Goal: Task Accomplishment & Management: Complete application form

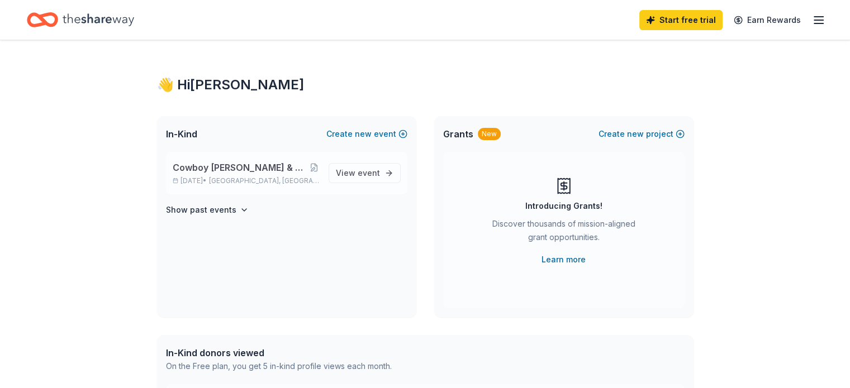
click at [275, 169] on span "Cowboy [PERSON_NAME] & Auction- Habitat for Humanity MOV" at bounding box center [241, 167] width 136 height 13
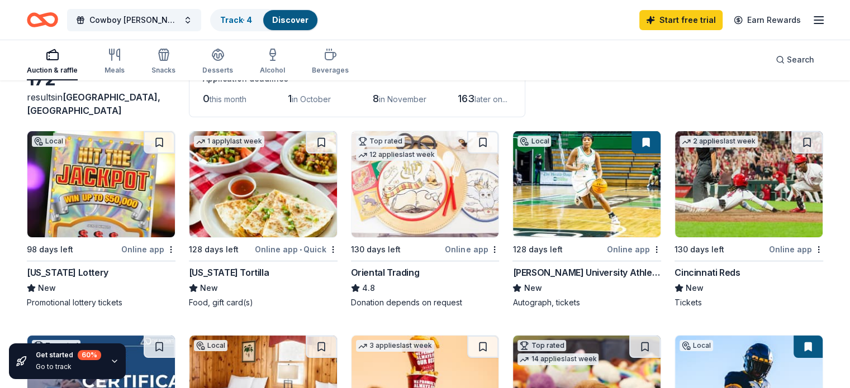
scroll to position [56, 0]
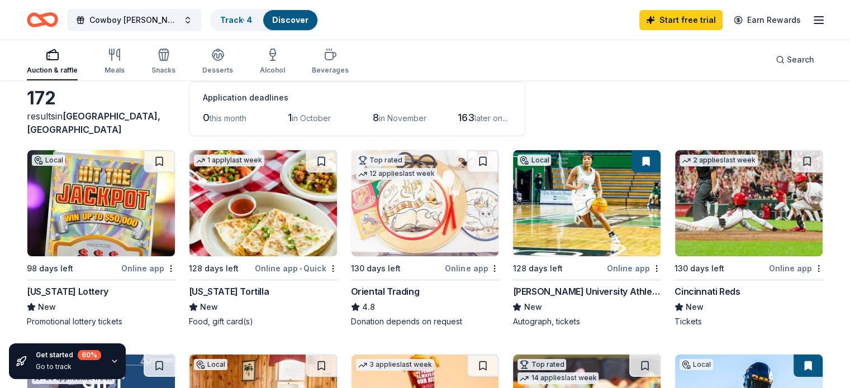
click at [108, 290] on div "West Virginia Lottery" at bounding box center [68, 291] width 82 height 13
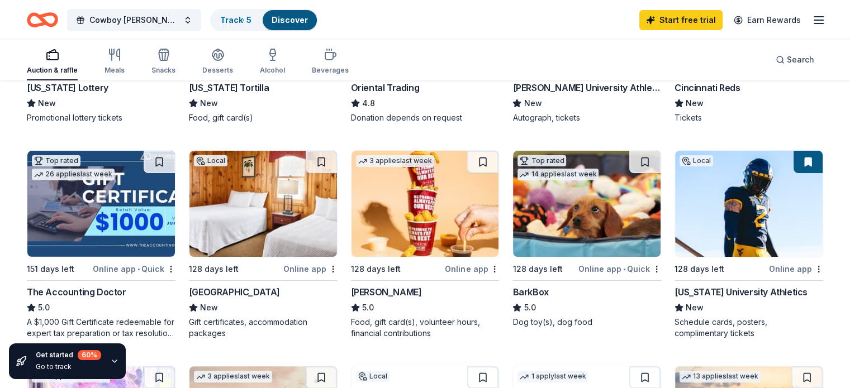
scroll to position [279, 0]
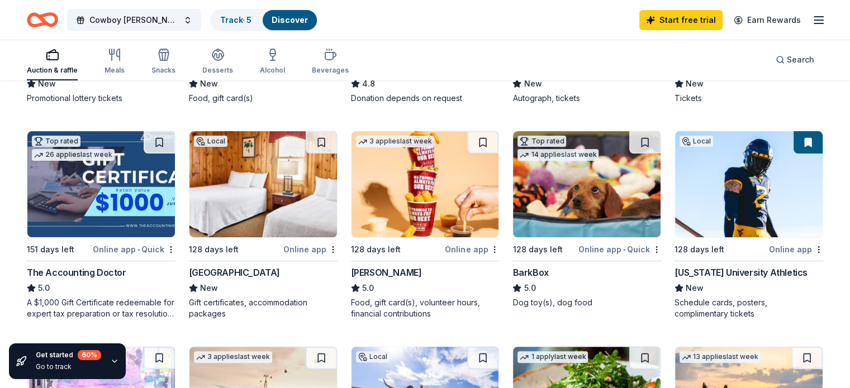
click at [269, 232] on img at bounding box center [262, 184] width 147 height 106
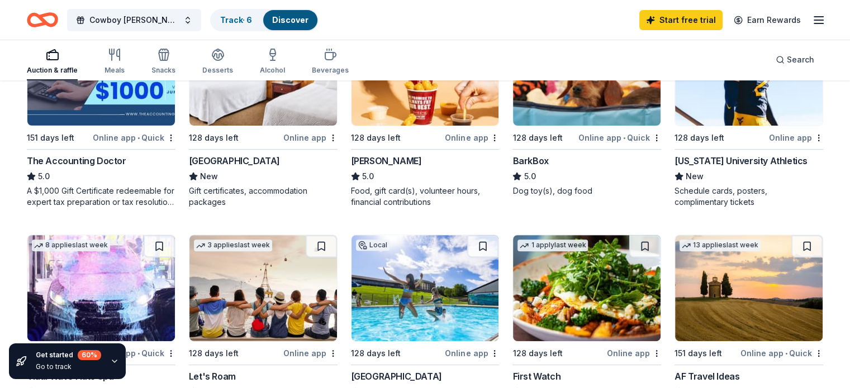
scroll to position [447, 0]
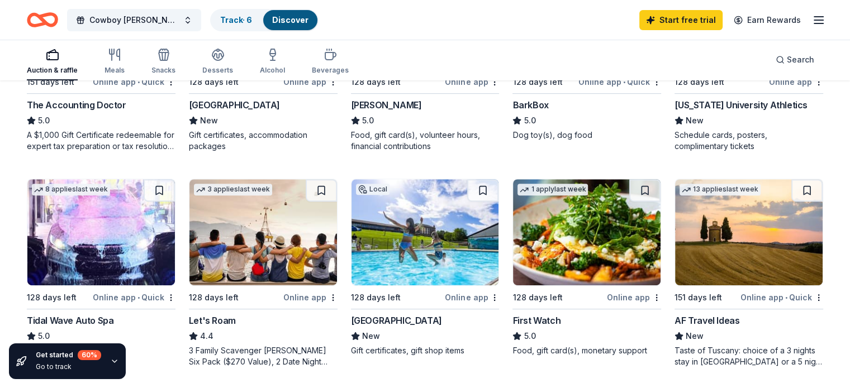
click at [438, 245] on img at bounding box center [424, 232] width 147 height 106
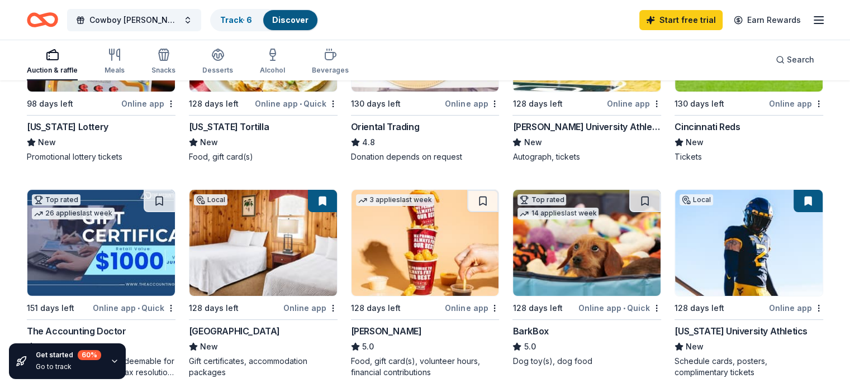
scroll to position [0, 0]
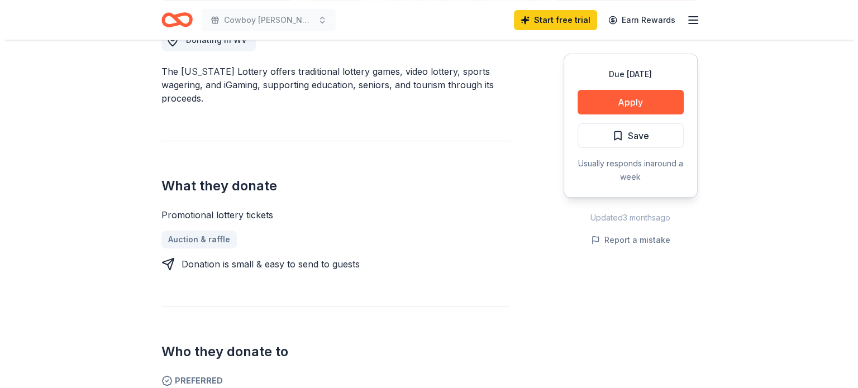
scroll to position [335, 0]
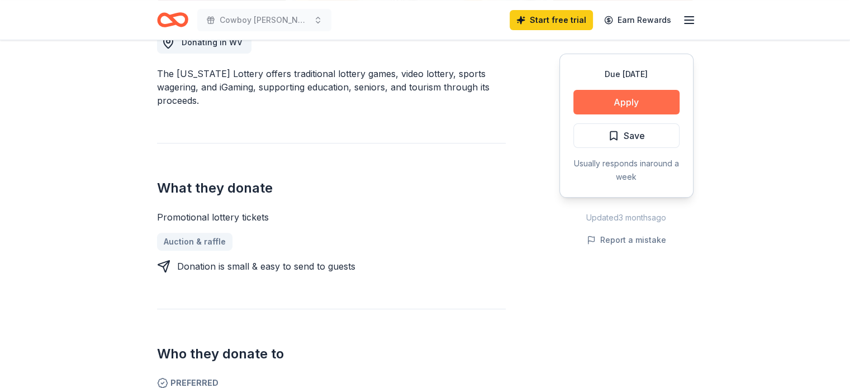
click at [629, 97] on button "Apply" at bounding box center [626, 102] width 106 height 25
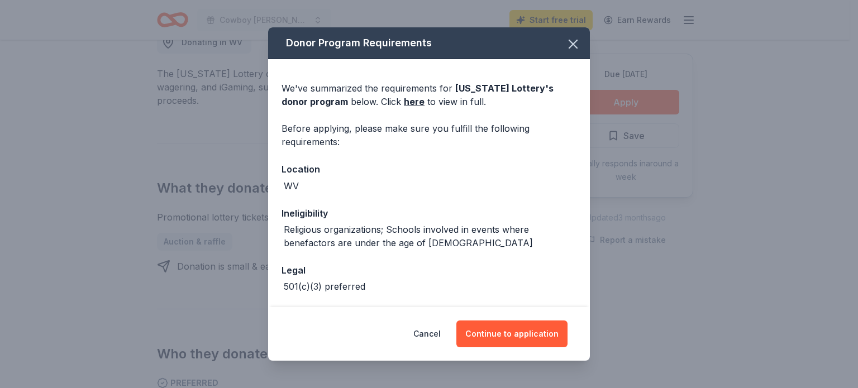
scroll to position [45, 0]
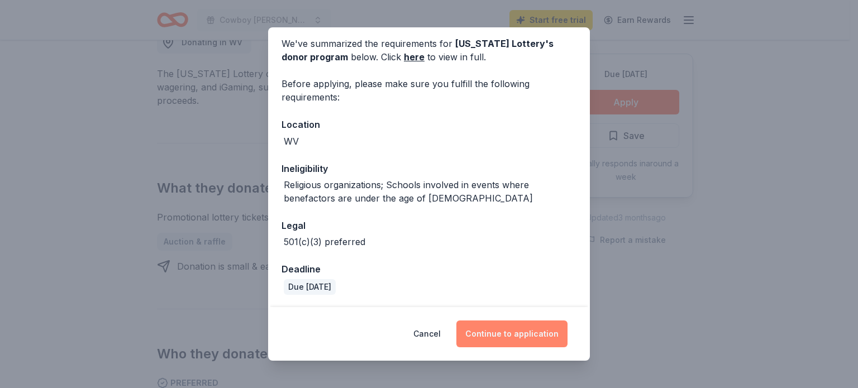
click at [501, 334] on button "Continue to application" at bounding box center [511, 334] width 111 height 27
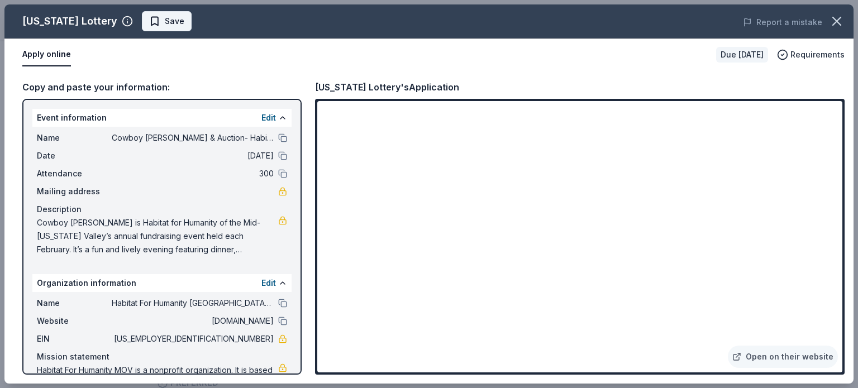
click at [183, 20] on span "Save" at bounding box center [175, 21] width 20 height 13
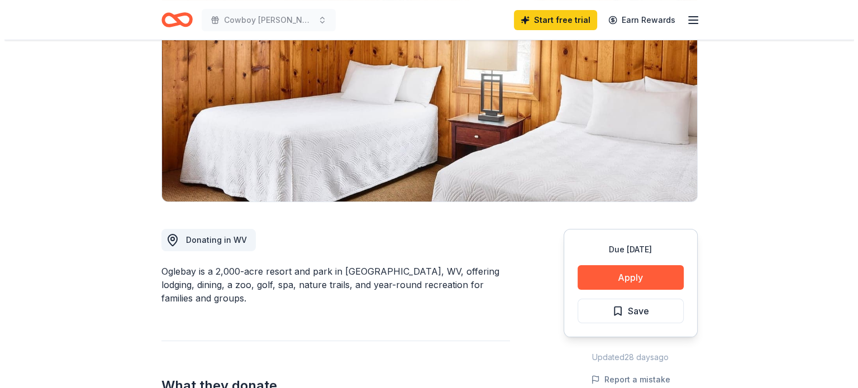
scroll to position [223, 0]
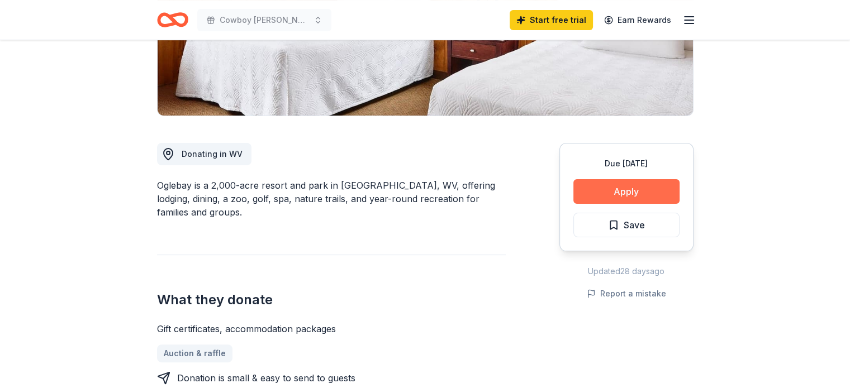
click at [643, 187] on button "Apply" at bounding box center [626, 191] width 106 height 25
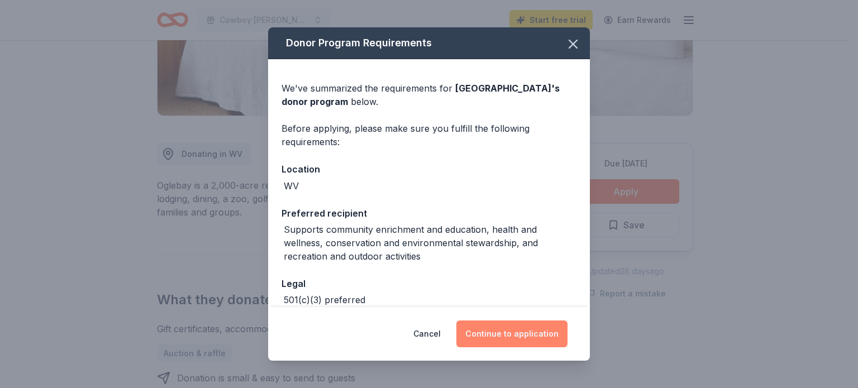
click at [514, 339] on button "Continue to application" at bounding box center [511, 334] width 111 height 27
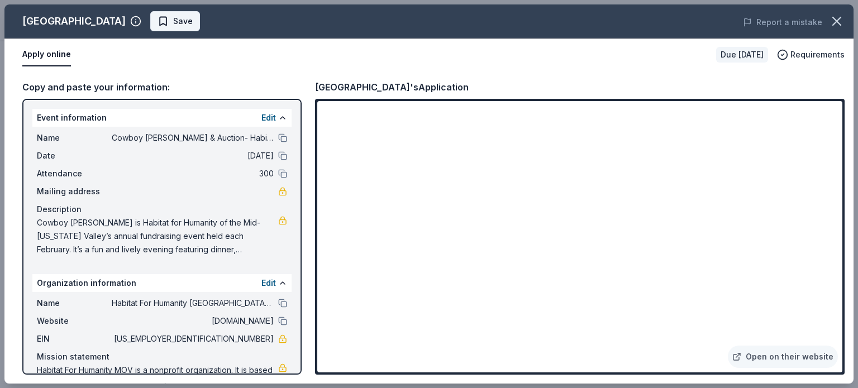
click at [181, 27] on span "Save" at bounding box center [183, 21] width 20 height 13
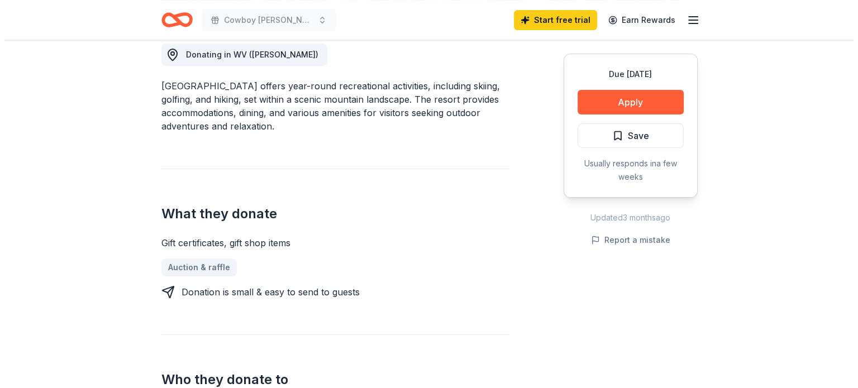
scroll to position [335, 0]
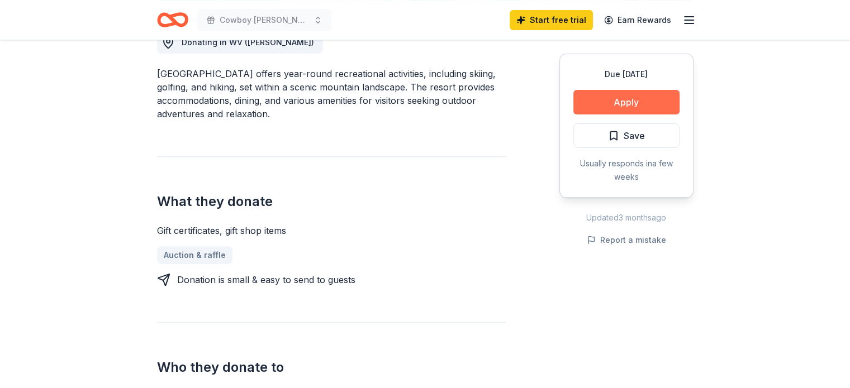
click at [630, 102] on button "Apply" at bounding box center [626, 102] width 106 height 25
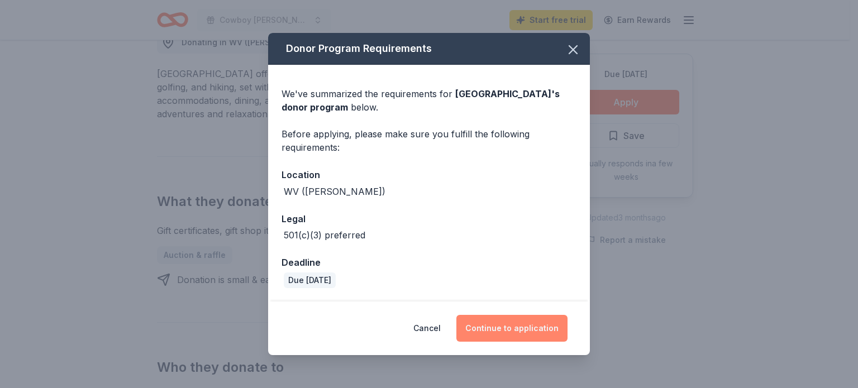
click at [527, 335] on button "Continue to application" at bounding box center [511, 328] width 111 height 27
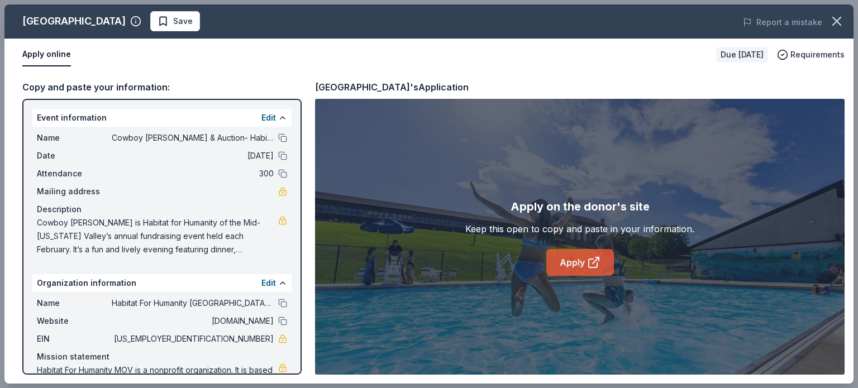
click at [598, 261] on icon at bounding box center [593, 262] width 13 height 13
